Goal: Check status: Check status

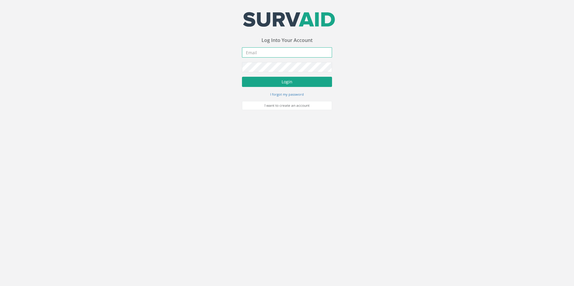
type input "[PERSON_NAME][EMAIL_ADDRESS][PERSON_NAME][DOMAIN_NAME]"
click at [289, 78] on button "Login" at bounding box center [287, 82] width 90 height 10
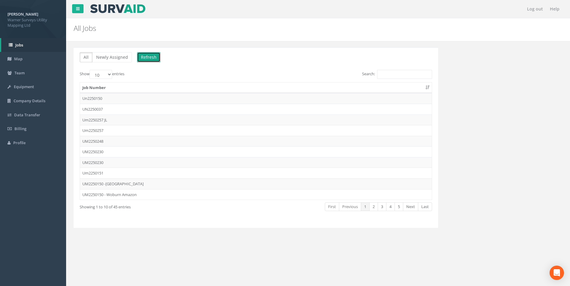
click at [149, 56] on button "Refresh" at bounding box center [148, 57] width 23 height 10
click at [94, 140] on td "UM2250248" at bounding box center [256, 141] width 352 height 11
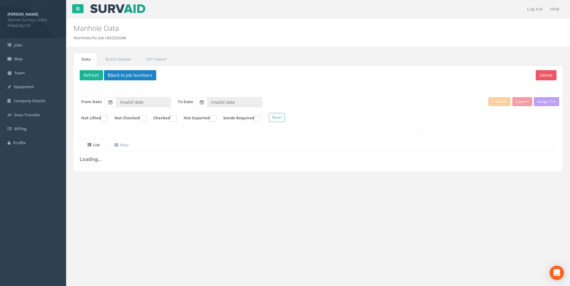
type input "[DATE]"
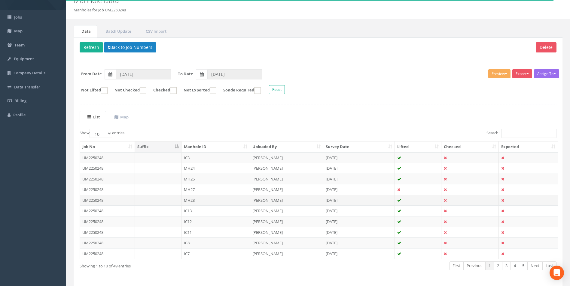
scroll to position [48, 0]
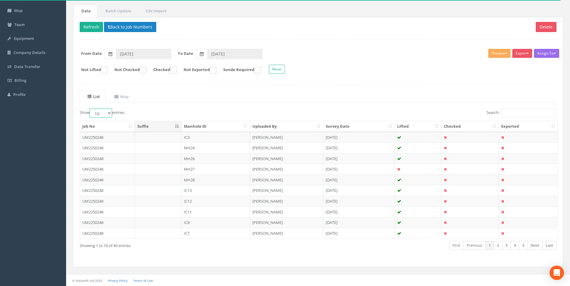
click at [108, 112] on select "10 25 50 100" at bounding box center [100, 113] width 23 height 9
select select "100"
click at [90, 109] on select "10 25 50 100" at bounding box center [100, 113] width 23 height 9
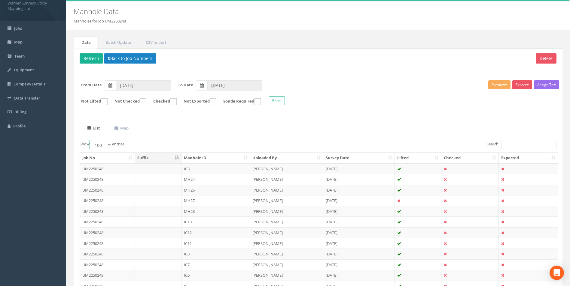
scroll to position [14, 0]
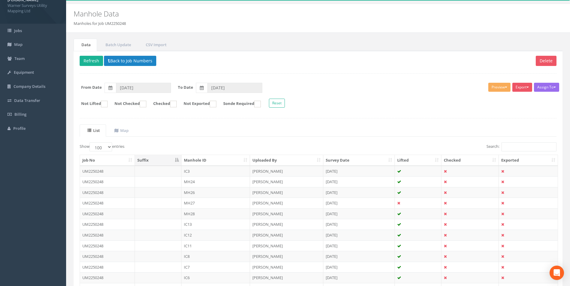
click at [198, 163] on th "Manhole ID" at bounding box center [215, 160] width 69 height 11
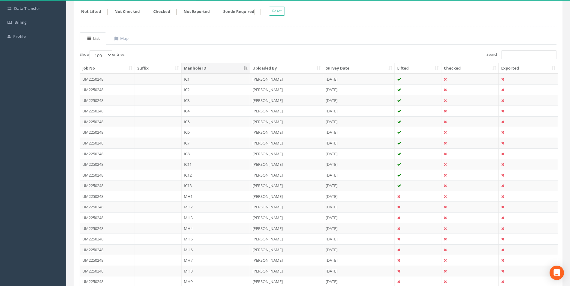
scroll to position [44, 0]
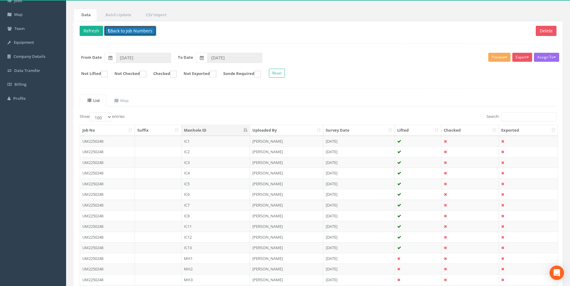
click at [123, 32] on button "Back to Job Numbers" at bounding box center [130, 31] width 52 height 10
